Goal: Check status: Check status

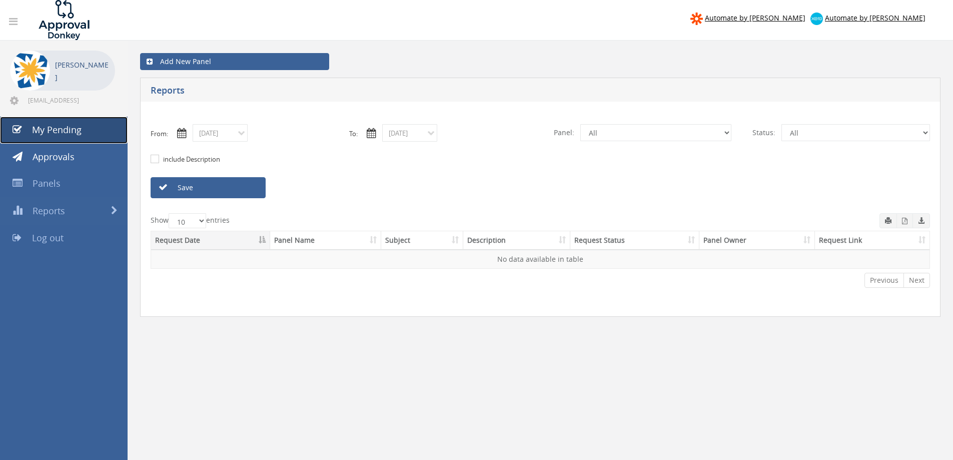
click at [61, 120] on link "My Pending" at bounding box center [64, 130] width 128 height 27
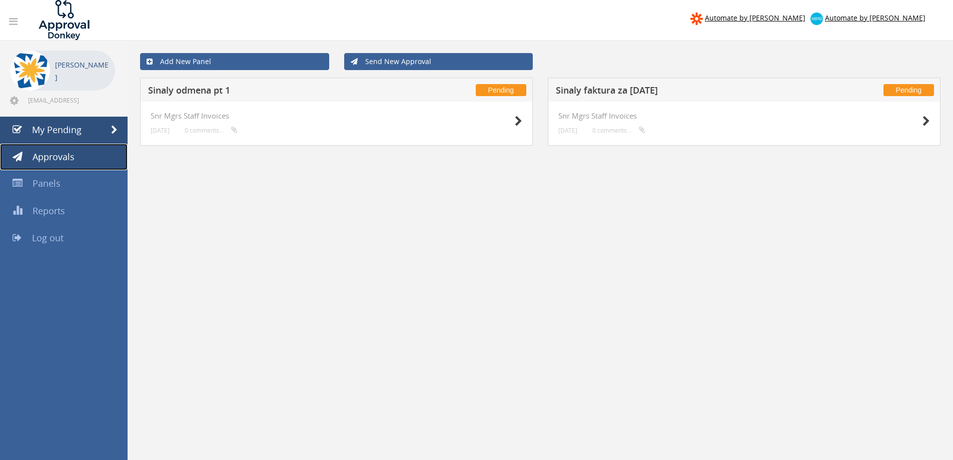
click at [52, 162] on span "Approvals" at bounding box center [54, 157] width 42 height 12
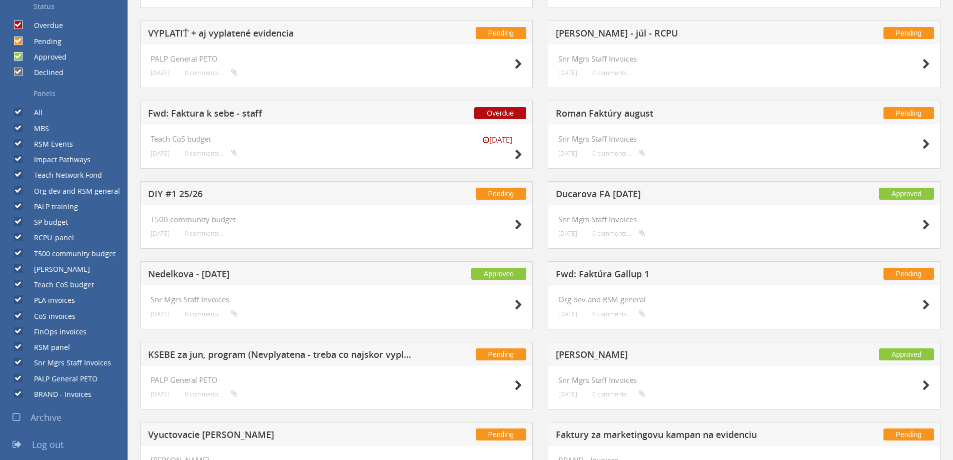
scroll to position [299, 0]
click at [604, 116] on h5 "Roman Faktúry august" at bounding box center [688, 114] width 264 height 13
